Goal: Transaction & Acquisition: Purchase product/service

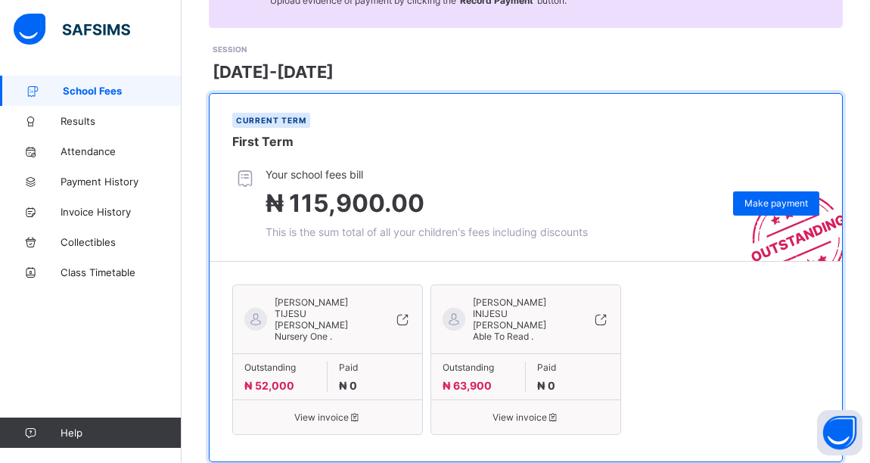
scroll to position [207, 0]
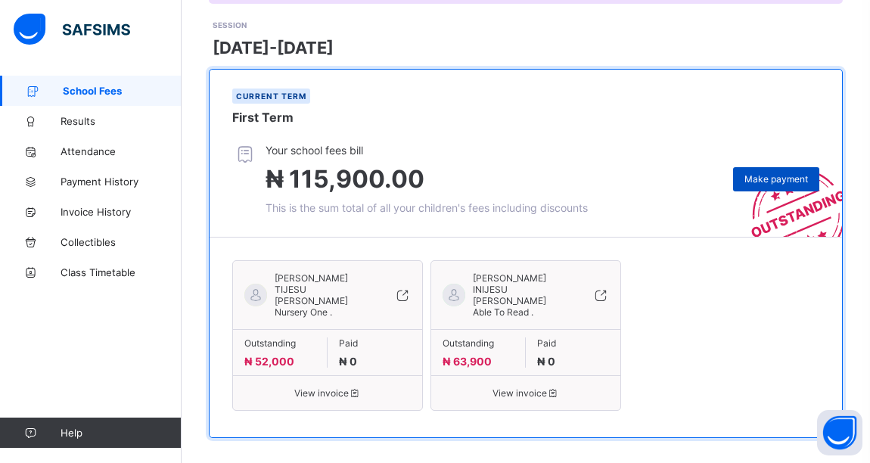
click at [771, 181] on span "Make payment" at bounding box center [777, 178] width 64 height 11
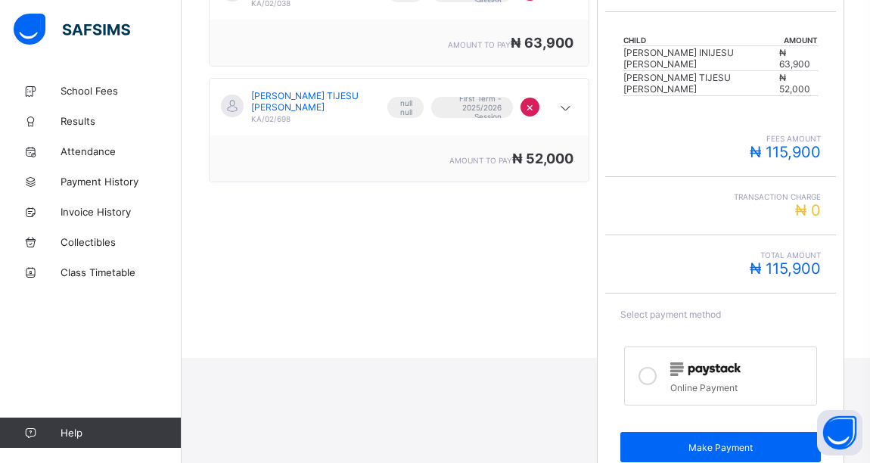
scroll to position [325, 0]
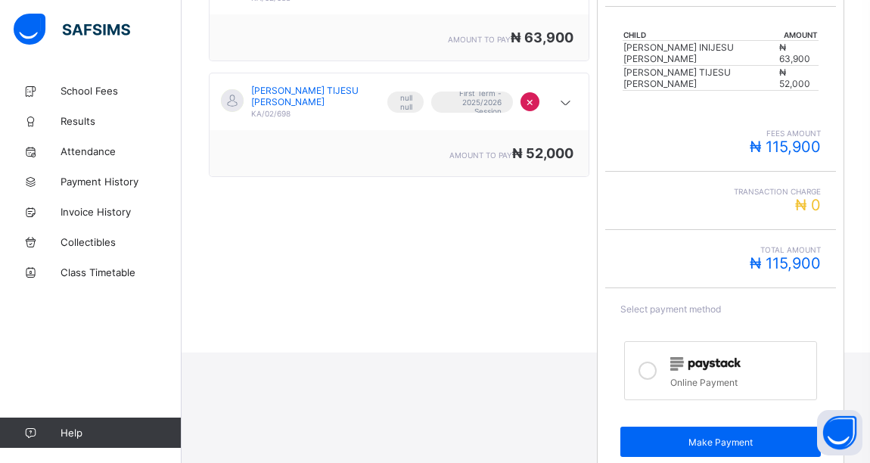
click at [653, 362] on icon at bounding box center [648, 371] width 18 height 18
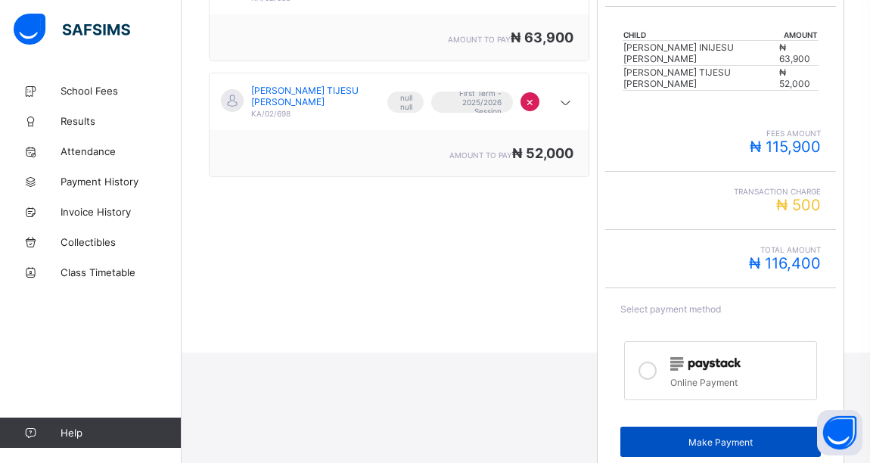
click at [736, 437] on span "Make Payment" at bounding box center [721, 442] width 178 height 11
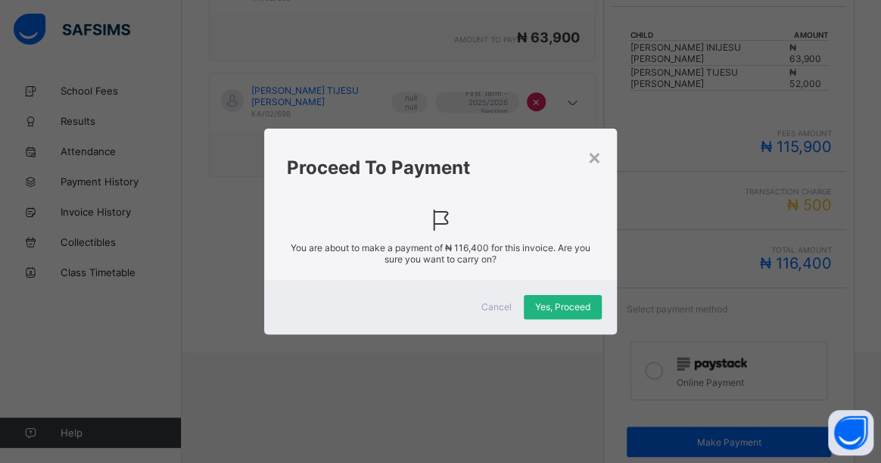
click at [574, 304] on span "Yes, Proceed" at bounding box center [562, 306] width 55 height 11
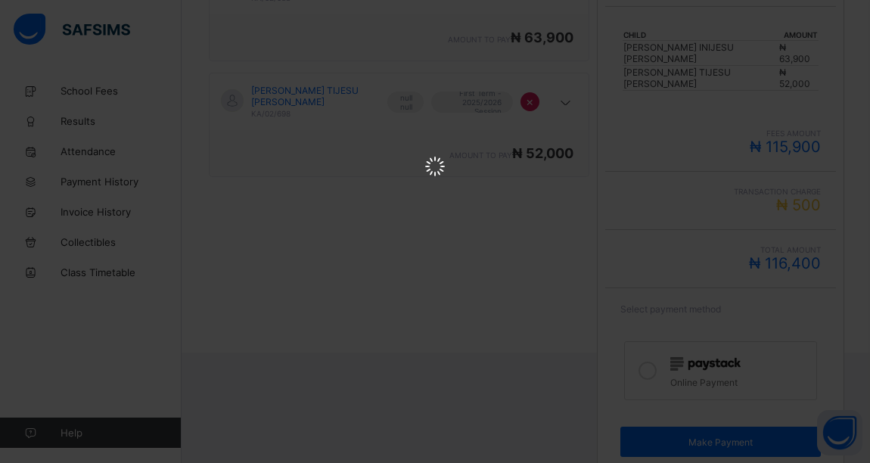
scroll to position [0, 0]
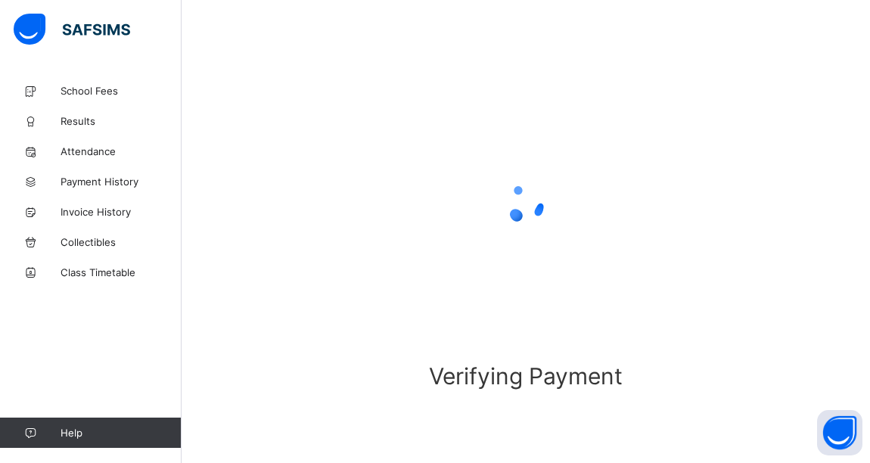
scroll to position [91, 0]
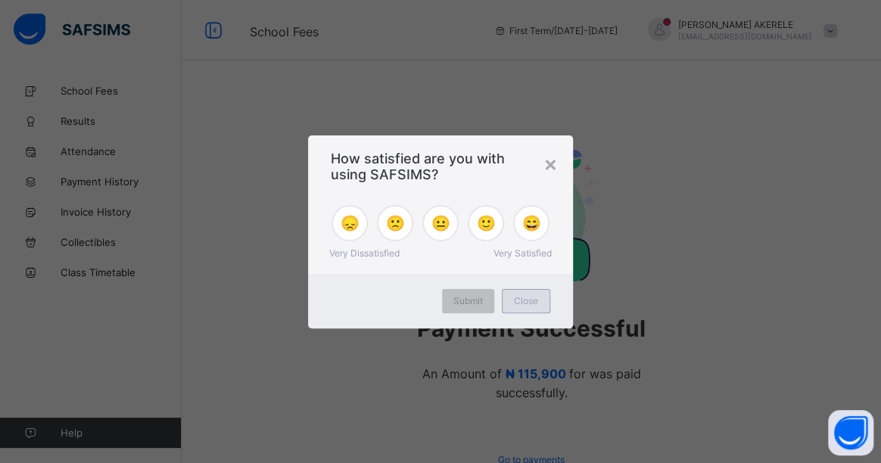
click at [530, 305] on span "Close" at bounding box center [526, 300] width 24 height 11
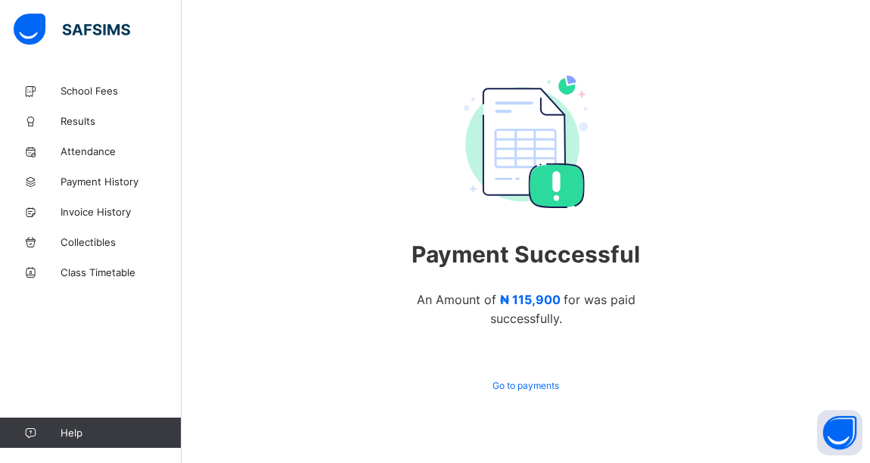
scroll to position [83, 0]
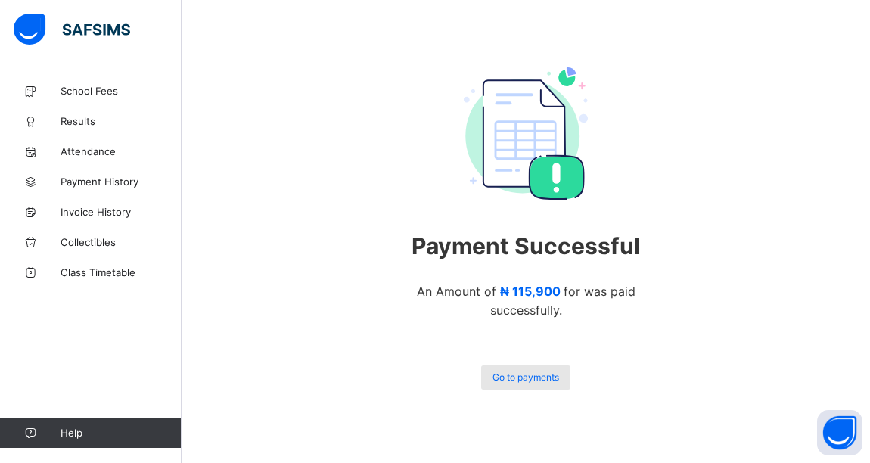
click at [529, 373] on span "Go to payments" at bounding box center [526, 377] width 67 height 11
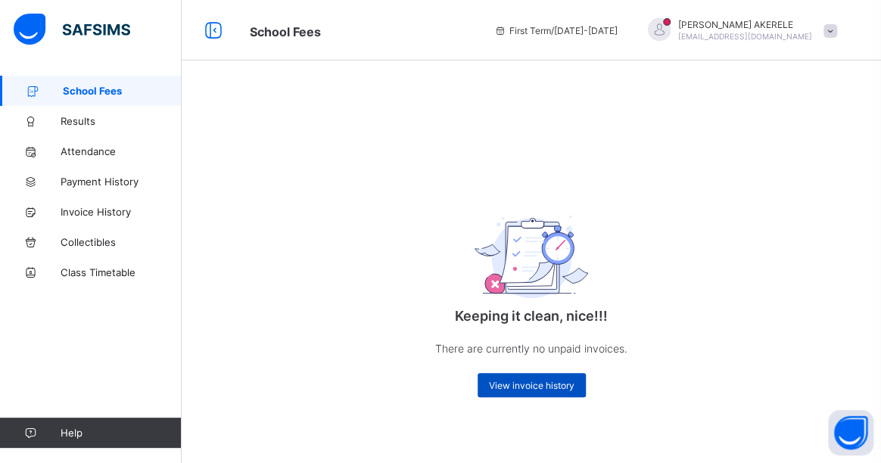
click at [537, 382] on span "View invoice history" at bounding box center [532, 385] width 86 height 11
click at [522, 385] on span "View invoice history" at bounding box center [532, 385] width 86 height 11
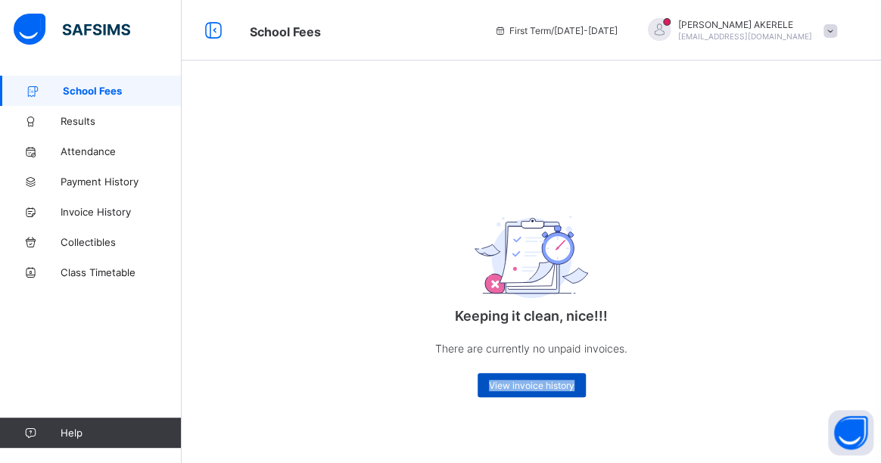
click at [522, 385] on span "View invoice history" at bounding box center [532, 385] width 86 height 11
click at [79, 181] on span "Payment History" at bounding box center [121, 182] width 121 height 12
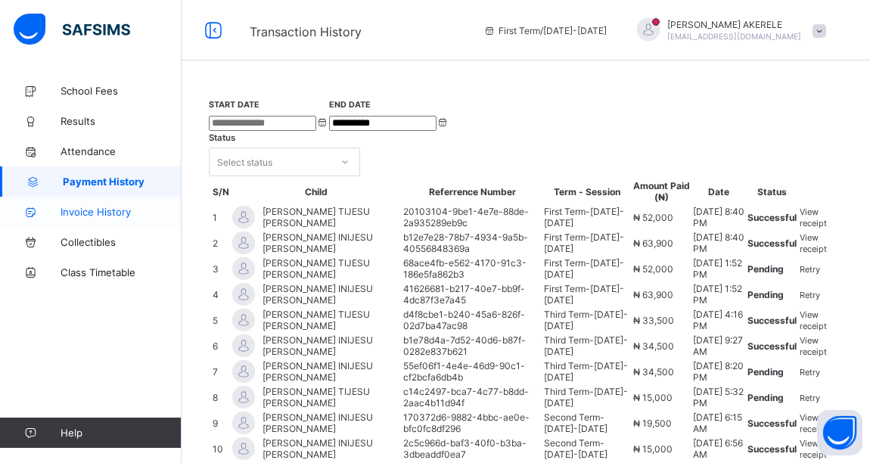
click at [121, 210] on span "Invoice History" at bounding box center [121, 212] width 121 height 12
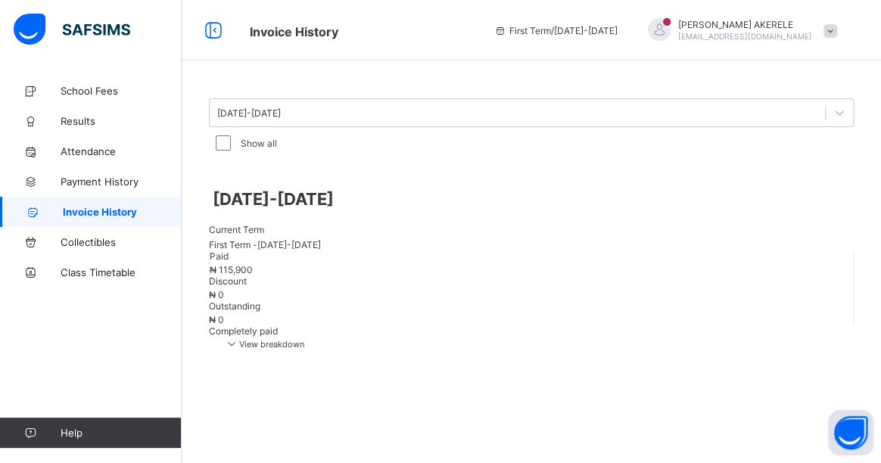
click at [239, 337] on icon at bounding box center [231, 343] width 15 height 13
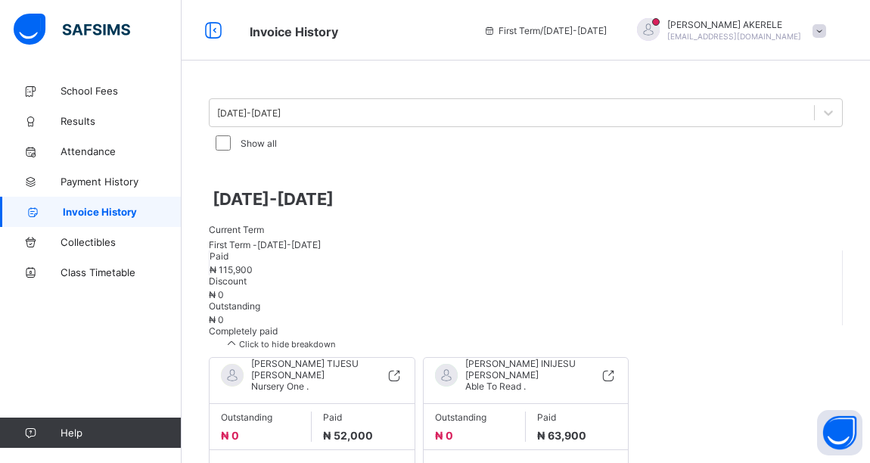
scroll to position [44, 0]
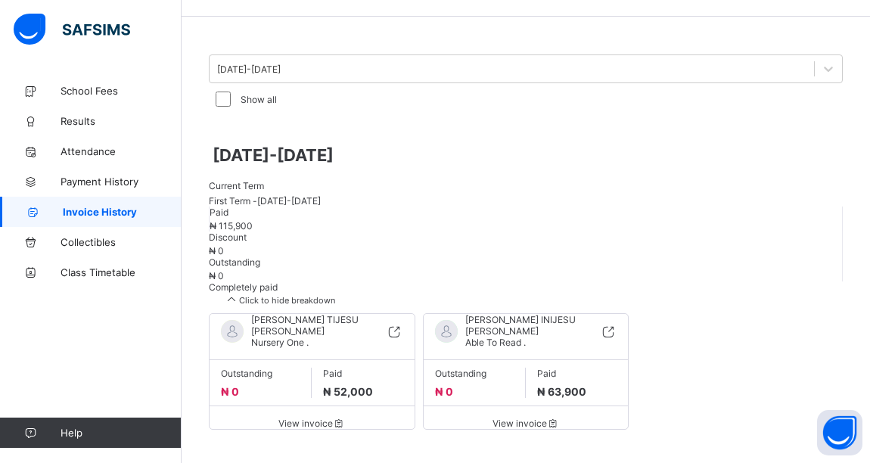
click at [328, 418] on span "View invoice" at bounding box center [312, 423] width 182 height 11
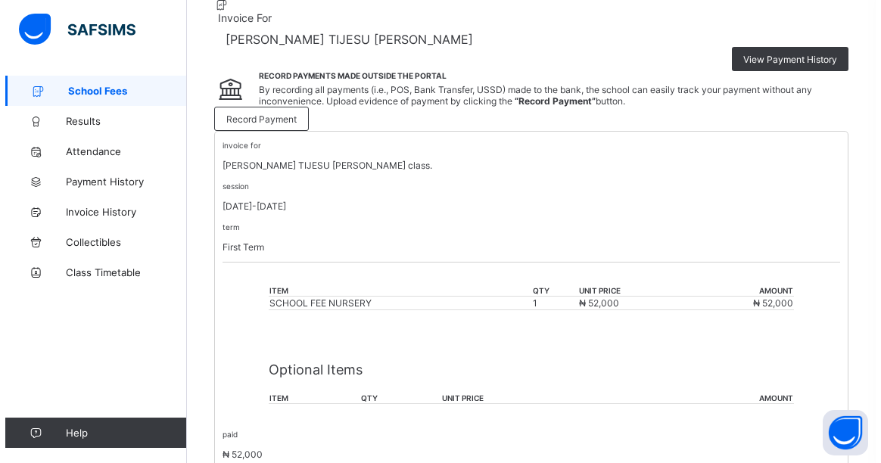
scroll to position [125, 0]
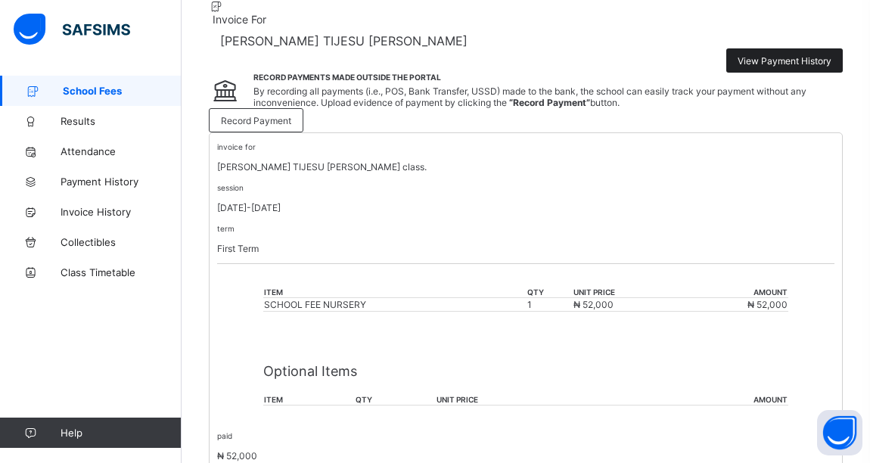
click at [787, 55] on span "View Payment History" at bounding box center [785, 60] width 94 height 11
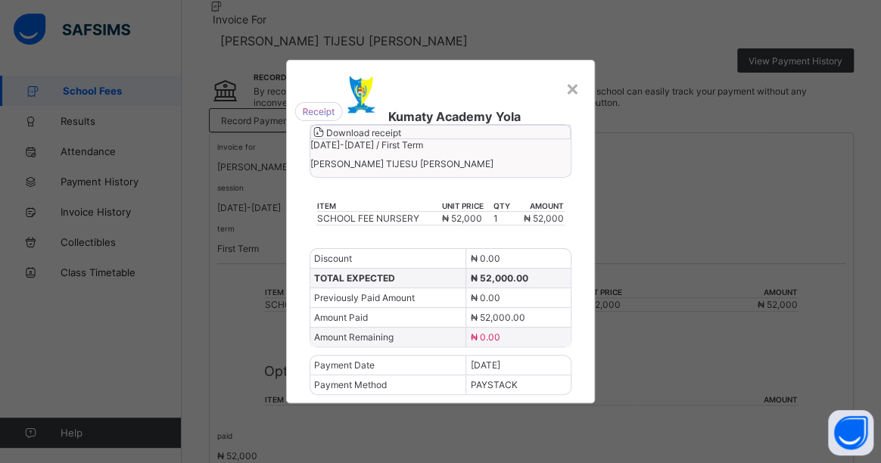
click at [401, 139] on span "Download receipt" at bounding box center [363, 132] width 75 height 11
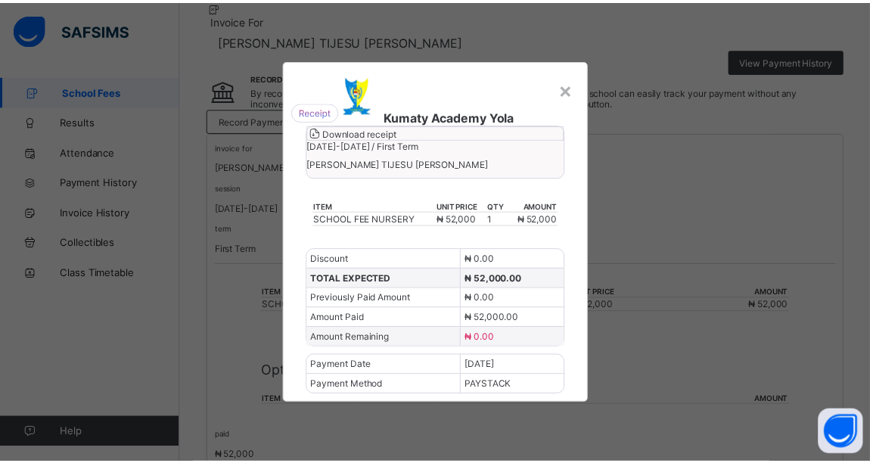
scroll to position [0, 0]
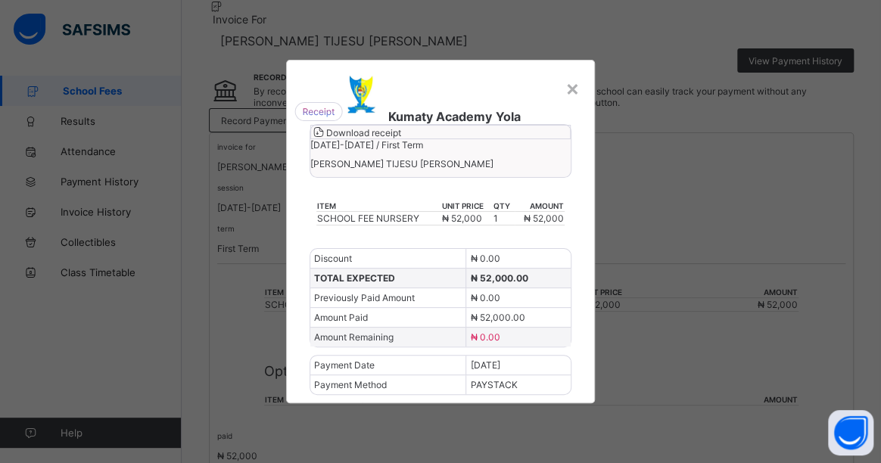
click at [650, 163] on div "× Kumaty Academy Yola Download receipt [DATE]-[DATE] / First Term [PERSON_NAME]…" at bounding box center [440, 231] width 881 height 463
click at [568, 75] on div "×" at bounding box center [572, 88] width 14 height 26
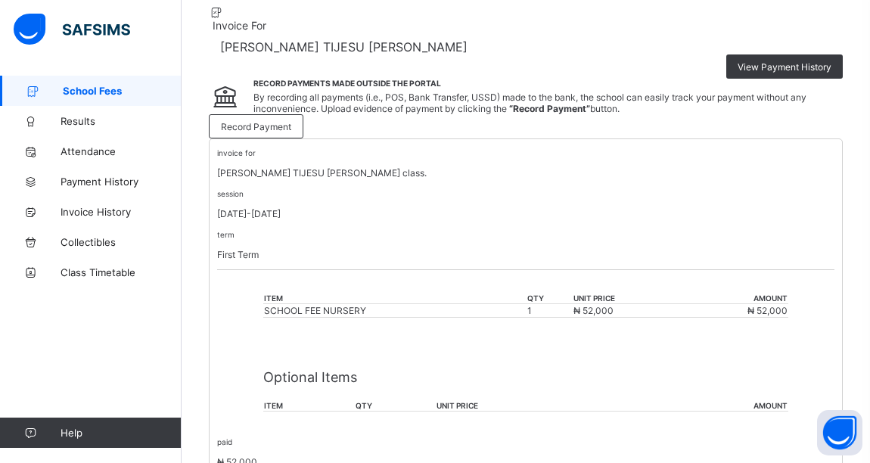
scroll to position [104, 0]
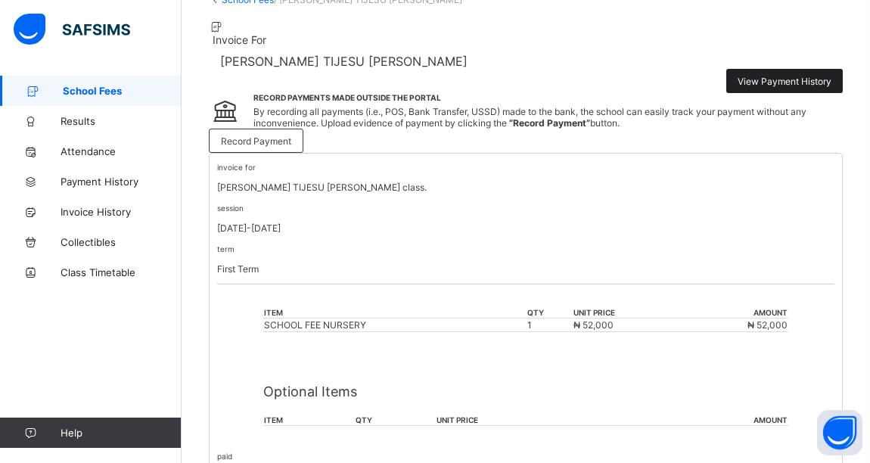
click at [811, 76] on span "View Payment History" at bounding box center [785, 81] width 94 height 11
click at [124, 88] on span "School Fees" at bounding box center [122, 91] width 119 height 12
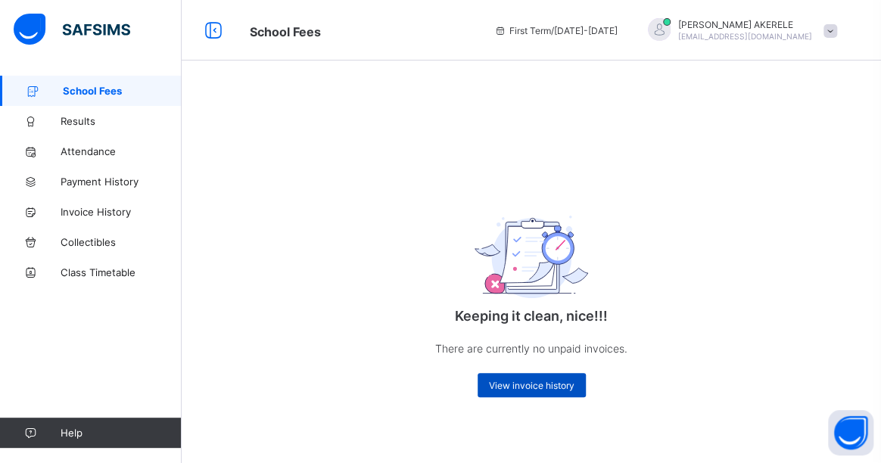
click at [537, 385] on span "View invoice history" at bounding box center [532, 385] width 86 height 11
click at [102, 181] on span "Payment History" at bounding box center [121, 182] width 121 height 12
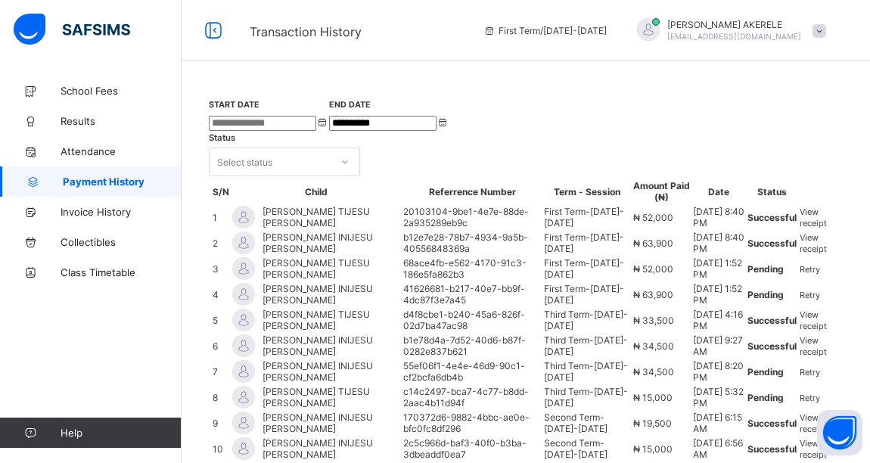
click at [805, 254] on span "View receipt" at bounding box center [813, 243] width 27 height 22
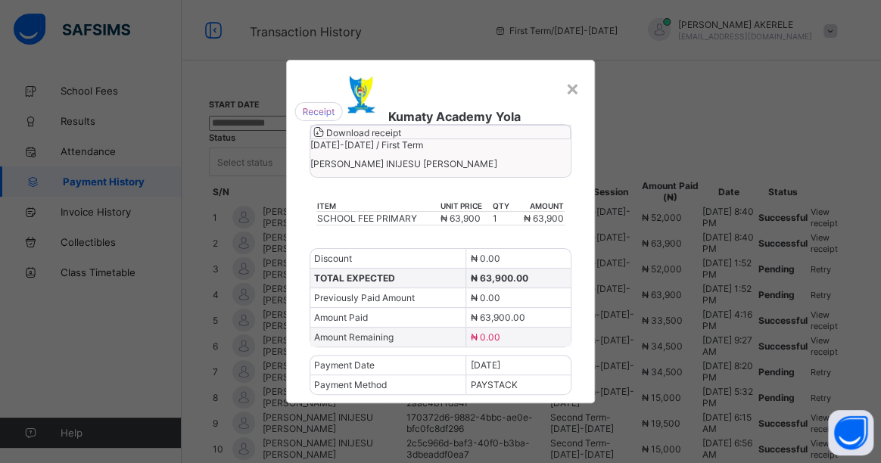
click at [401, 139] on span "Download receipt" at bounding box center [363, 132] width 75 height 11
